Goal: Transaction & Acquisition: Book appointment/travel/reservation

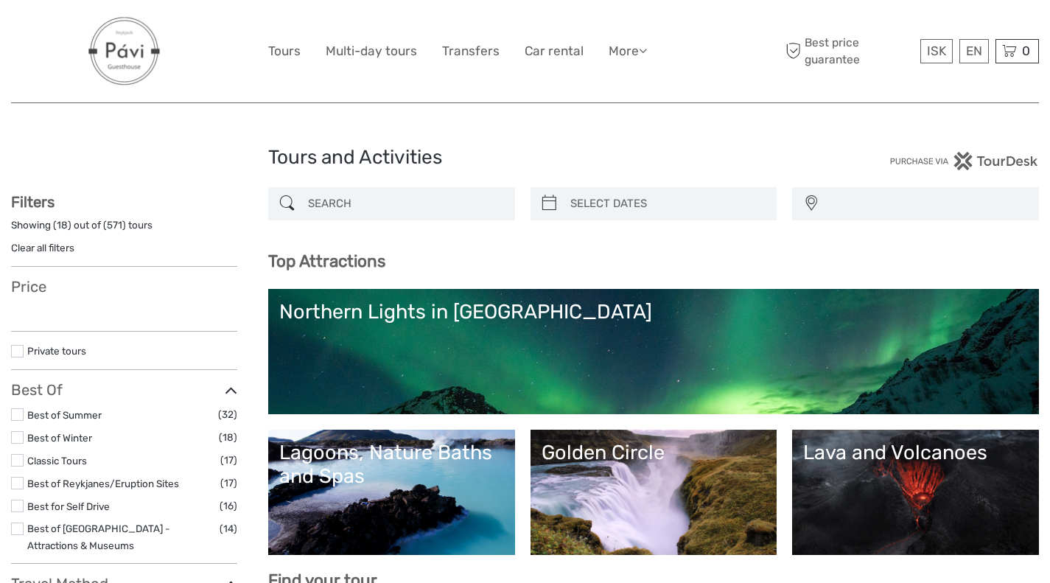
select select
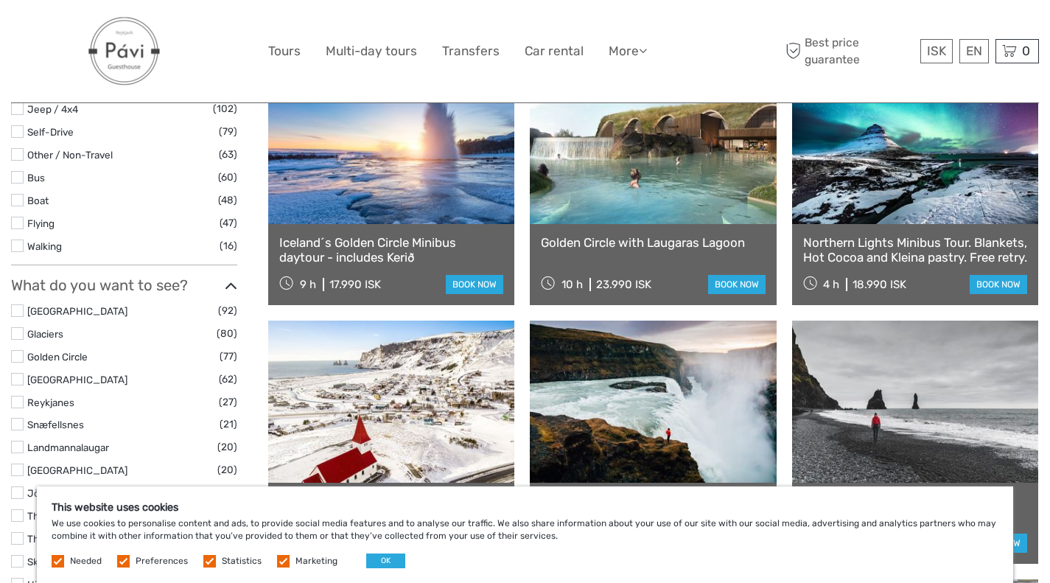
scroll to position [545, 0]
click at [284, 563] on label at bounding box center [283, 561] width 13 height 13
click at [0, 0] on input "checkbox" at bounding box center [0, 0] width 0 height 0
click at [208, 562] on label at bounding box center [209, 561] width 13 height 13
click at [0, 0] on input "checkbox" at bounding box center [0, 0] width 0 height 0
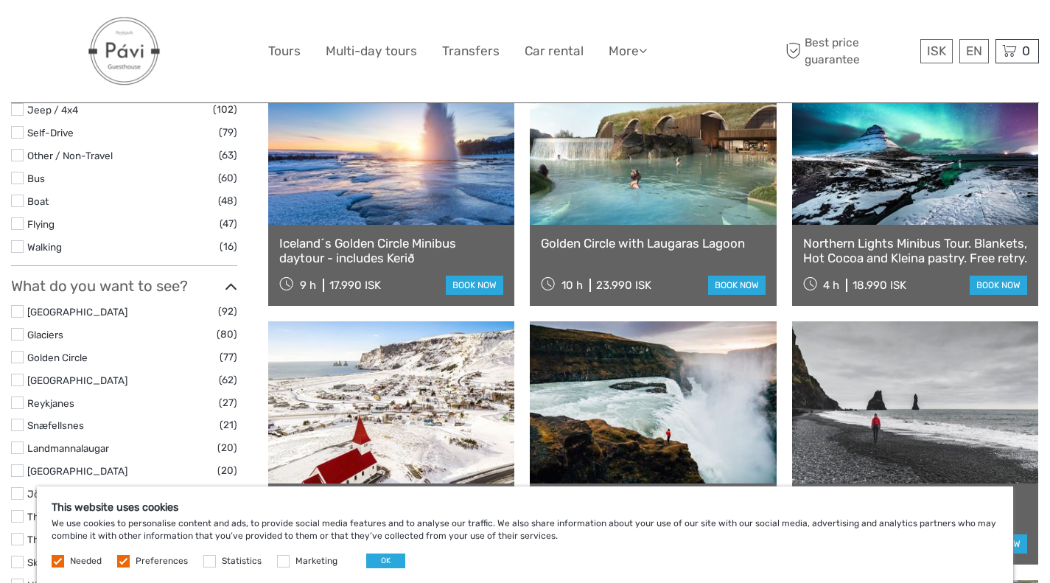
click at [136, 556] on label "Preferences" at bounding box center [162, 561] width 52 height 13
click at [0, 0] on input "checkbox" at bounding box center [0, 0] width 0 height 0
click at [52, 561] on label at bounding box center [58, 561] width 13 height 13
click at [379, 563] on button "OK" at bounding box center [385, 560] width 39 height 15
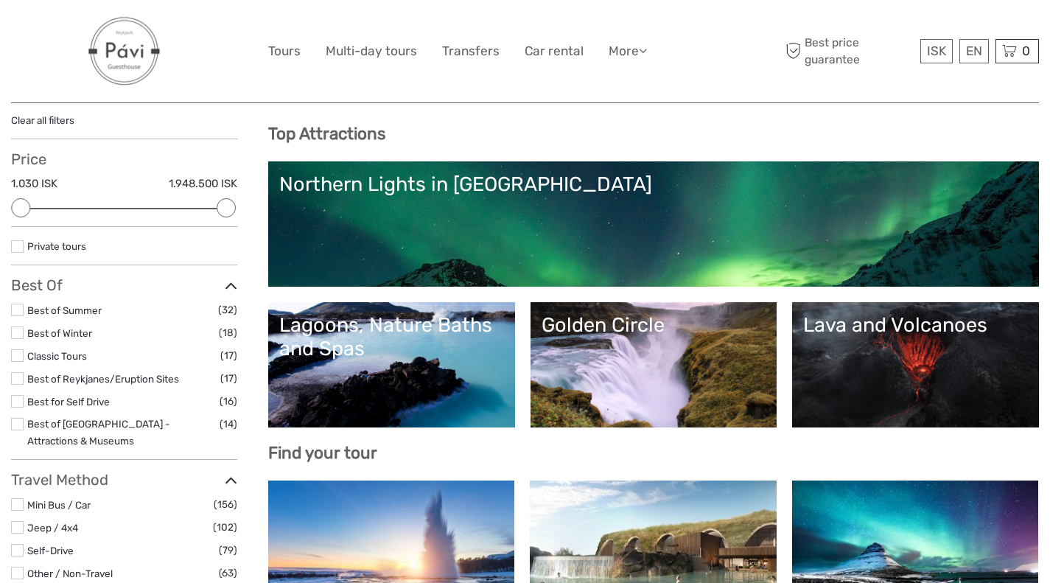
scroll to position [0, 0]
